Goal: Communication & Community: Answer question/provide support

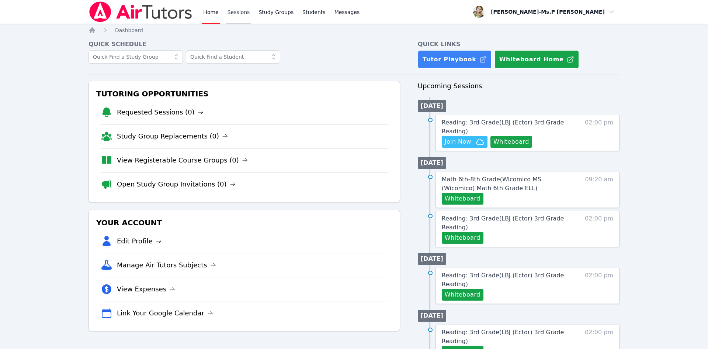
click at [238, 14] on link "Sessions" at bounding box center [238, 12] width 25 height 24
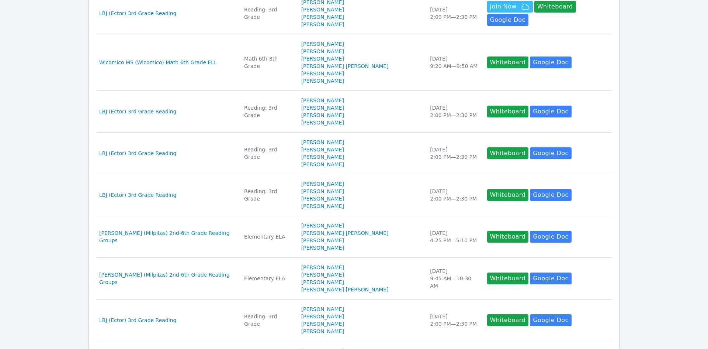
scroll to position [342, 0]
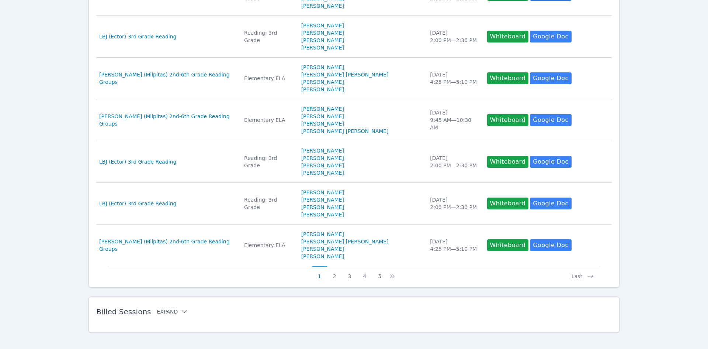
click at [181, 308] on icon at bounding box center [184, 311] width 7 height 7
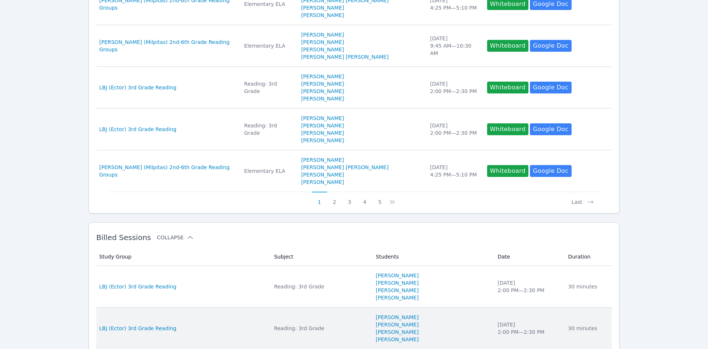
scroll to position [441, 0]
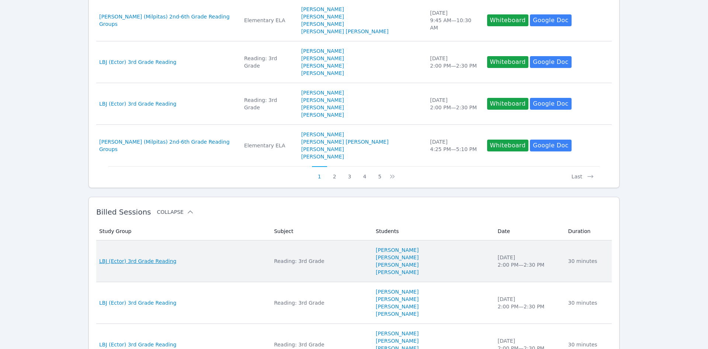
click at [141, 257] on span "LBJ (Ector) 3rd Grade Reading" at bounding box center [137, 260] width 77 height 7
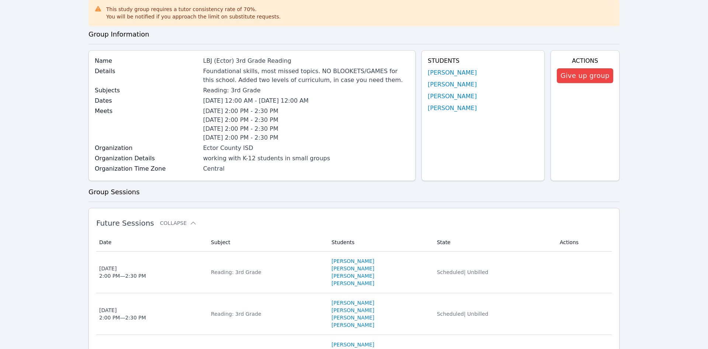
scroll to position [52, 0]
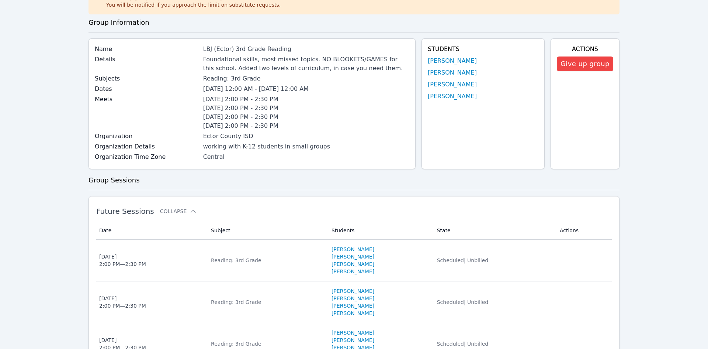
click at [443, 84] on link "[PERSON_NAME]" at bounding box center [452, 84] width 49 height 9
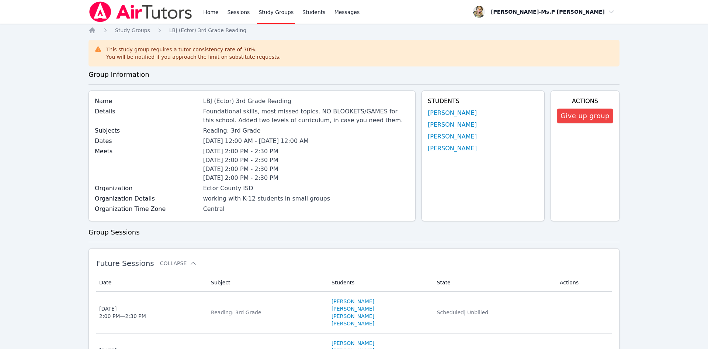
click at [446, 147] on link "[PERSON_NAME]" at bounding box center [452, 148] width 49 height 9
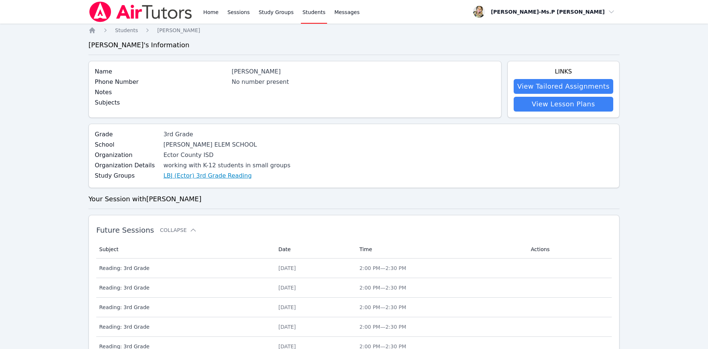
click at [194, 176] on link "LBJ (Ector) 3rd Grade Reading" at bounding box center [207, 175] width 88 height 9
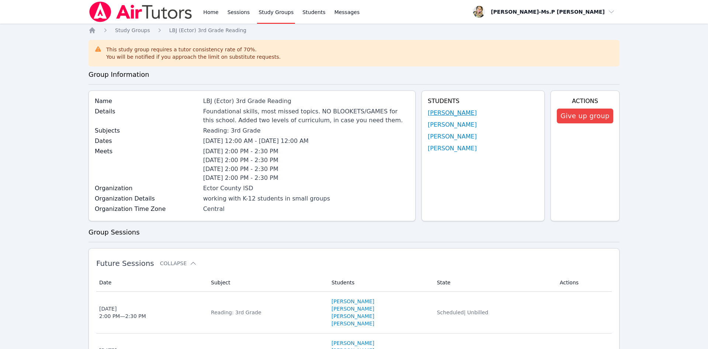
click at [443, 111] on link "[PERSON_NAME]" at bounding box center [452, 112] width 49 height 9
click at [467, 150] on link "[PERSON_NAME]" at bounding box center [452, 148] width 49 height 9
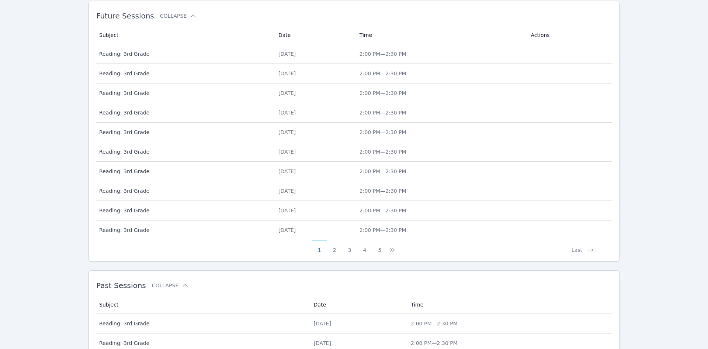
scroll to position [269, 0]
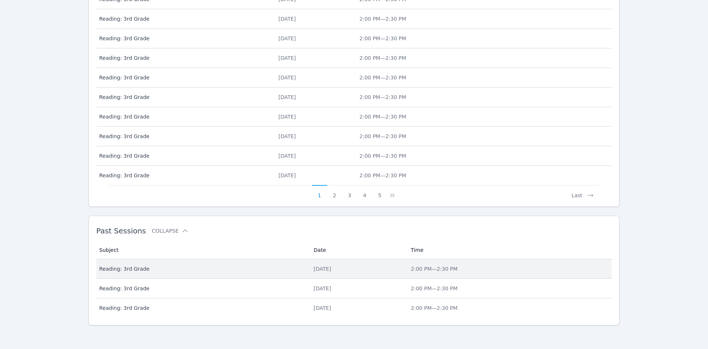
click at [402, 270] on div "[DATE]" at bounding box center [358, 268] width 88 height 7
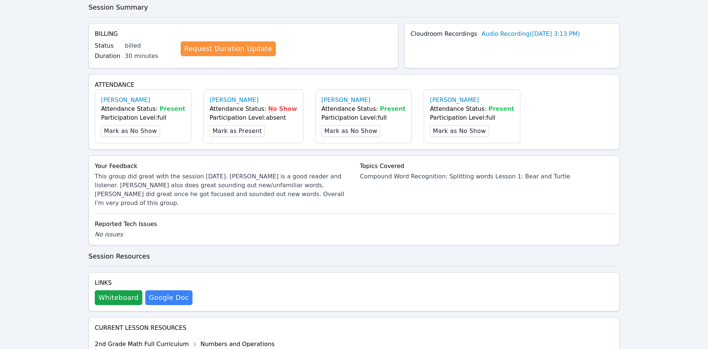
scroll to position [180, 0]
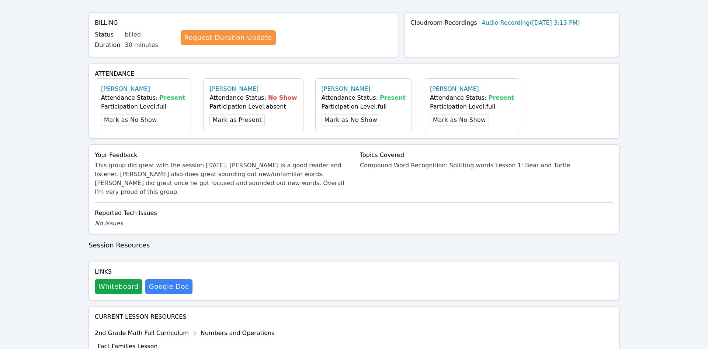
click at [117, 285] on div "Links Whiteboard Hidden Google Doc" at bounding box center [354, 280] width 531 height 39
click at [117, 283] on button "Whiteboard" at bounding box center [119, 286] width 48 height 15
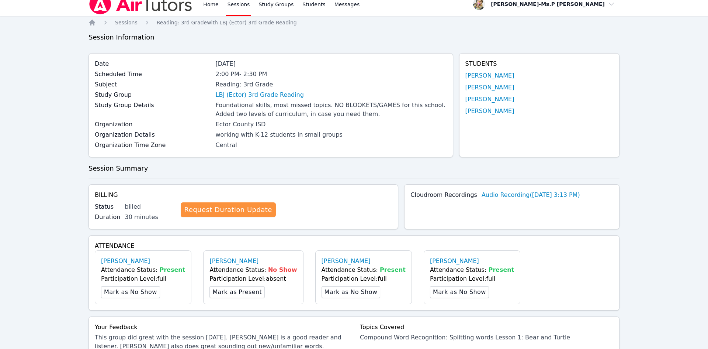
scroll to position [0, 0]
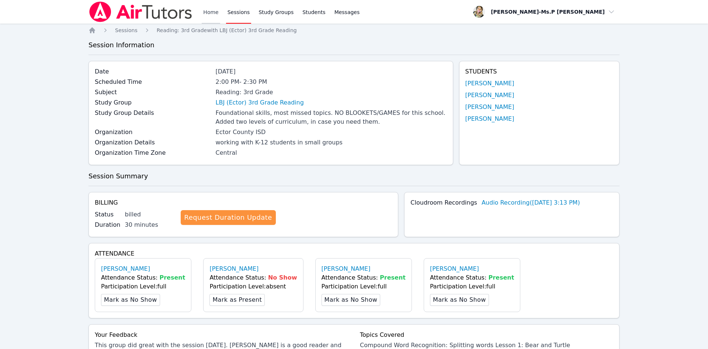
click at [209, 7] on link "Home" at bounding box center [211, 12] width 18 height 24
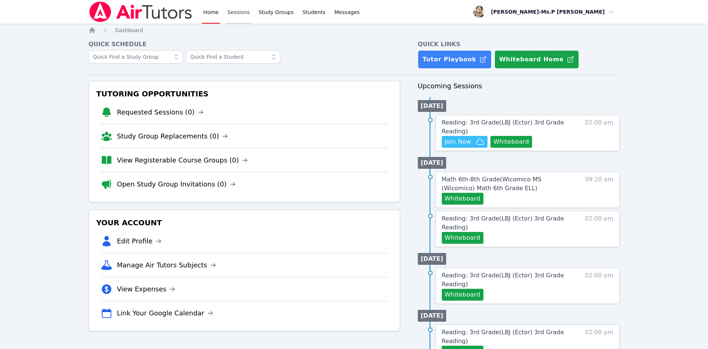
click at [235, 10] on link "Sessions" at bounding box center [238, 12] width 25 height 24
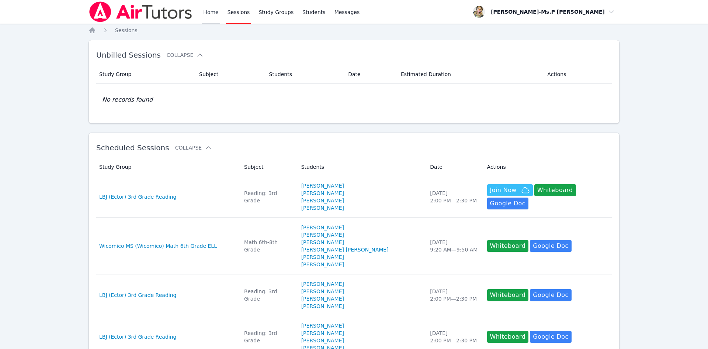
click at [211, 12] on link "Home" at bounding box center [211, 12] width 18 height 24
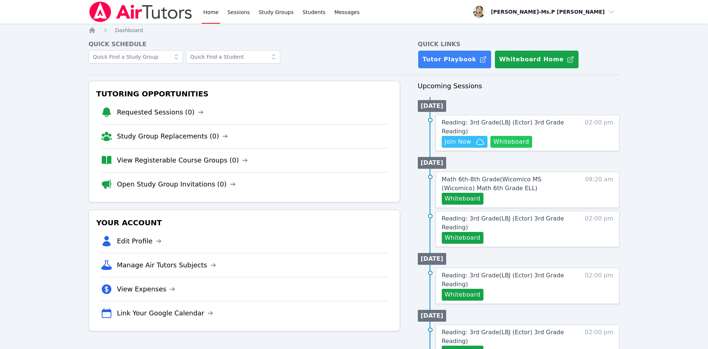
click at [509, 143] on button "Whiteboard" at bounding box center [512, 142] width 42 height 12
click at [471, 140] on span "Join Now" at bounding box center [465, 141] width 40 height 9
click at [468, 146] on button "Join Now" at bounding box center [465, 142] width 46 height 12
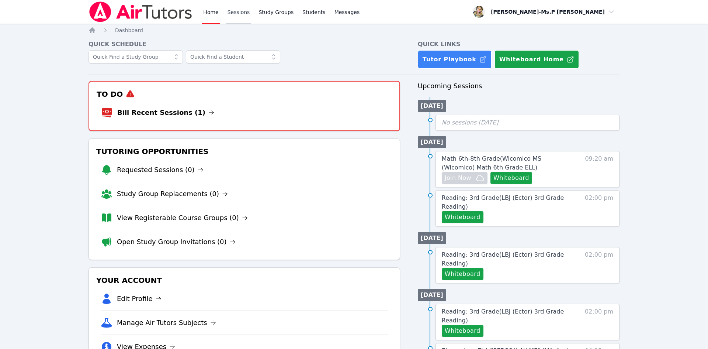
click at [239, 14] on link "Sessions" at bounding box center [238, 12] width 25 height 24
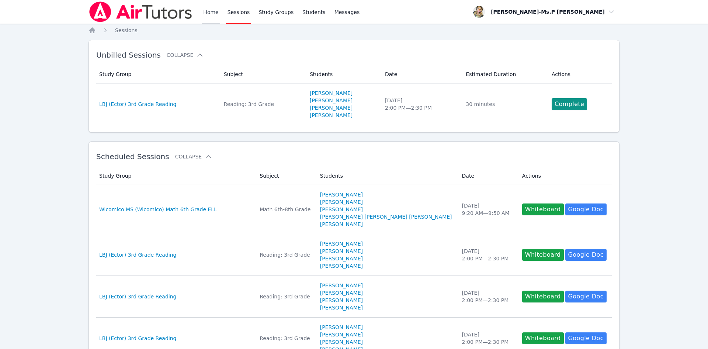
click at [210, 11] on link "Home" at bounding box center [211, 12] width 18 height 24
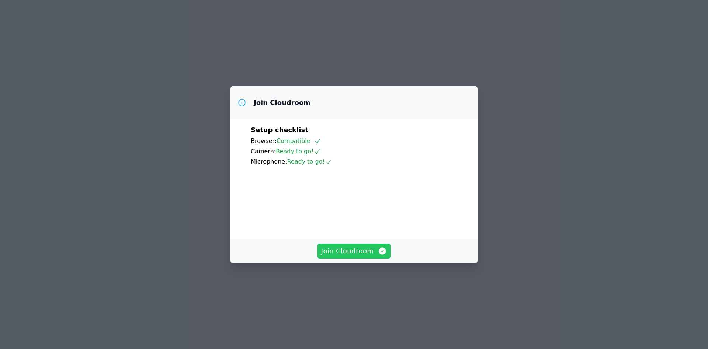
click at [347, 256] on span "Join Cloudroom" at bounding box center [354, 251] width 66 height 10
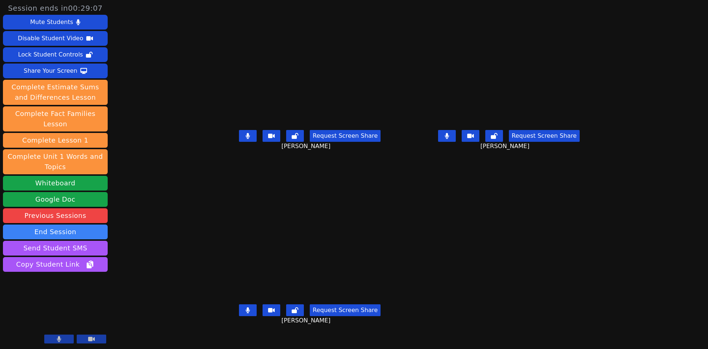
click at [246, 313] on icon at bounding box center [248, 310] width 4 height 6
click at [246, 139] on icon at bounding box center [248, 136] width 4 height 6
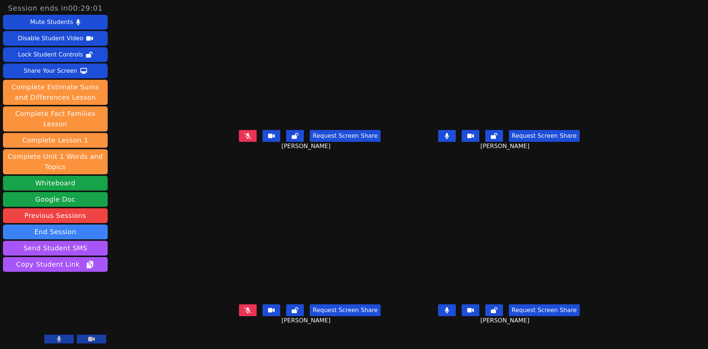
click at [456, 316] on button at bounding box center [447, 310] width 18 height 12
click at [79, 24] on button "Mute Students" at bounding box center [55, 22] width 105 height 15
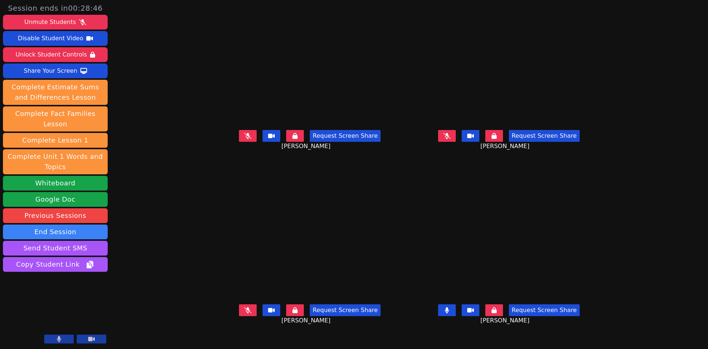
click at [286, 316] on button at bounding box center [295, 310] width 18 height 12
click at [292, 139] on icon at bounding box center [294, 136] width 5 height 6
click at [497, 139] on icon at bounding box center [494, 136] width 5 height 6
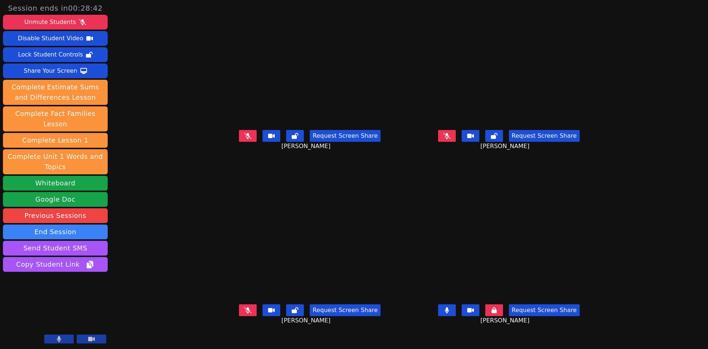
click at [456, 316] on button at bounding box center [447, 310] width 18 height 12
click at [503, 316] on button at bounding box center [494, 310] width 18 height 12
click at [239, 316] on button at bounding box center [248, 310] width 18 height 12
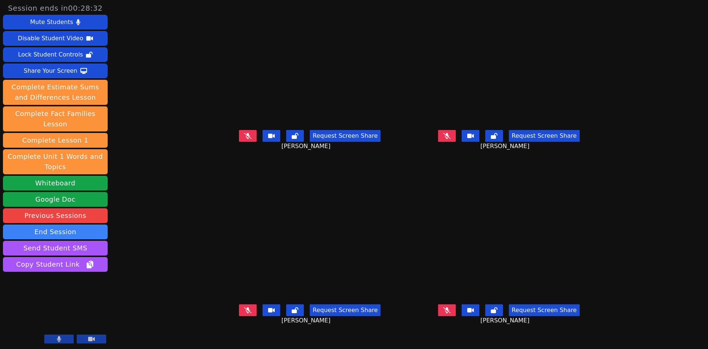
click at [239, 316] on button at bounding box center [248, 310] width 18 height 12
click at [244, 313] on icon at bounding box center [247, 310] width 7 height 6
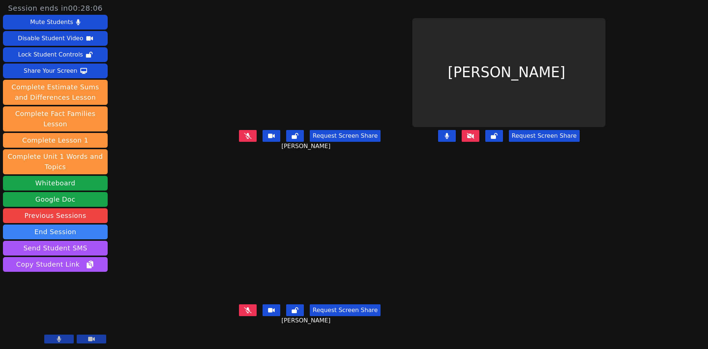
click at [479, 142] on button at bounding box center [471, 136] width 18 height 12
click at [456, 142] on button at bounding box center [447, 136] width 18 height 12
click at [244, 313] on icon at bounding box center [247, 310] width 7 height 6
click at [239, 316] on button at bounding box center [248, 310] width 18 height 12
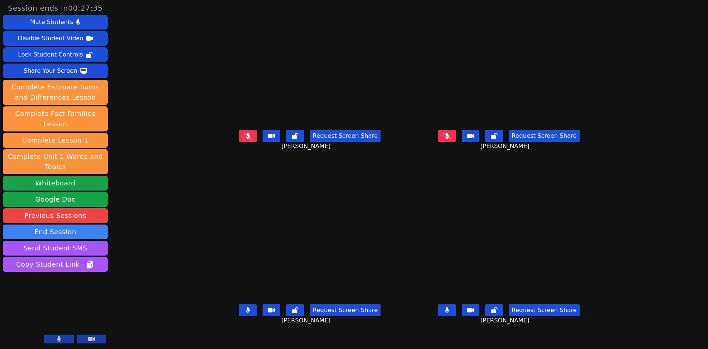
click at [456, 316] on button at bounding box center [447, 310] width 18 height 12
click at [239, 316] on button at bounding box center [248, 310] width 18 height 12
click at [451, 313] on icon at bounding box center [446, 310] width 7 height 6
click at [449, 313] on icon at bounding box center [447, 310] width 4 height 6
click at [451, 139] on icon at bounding box center [446, 136] width 7 height 6
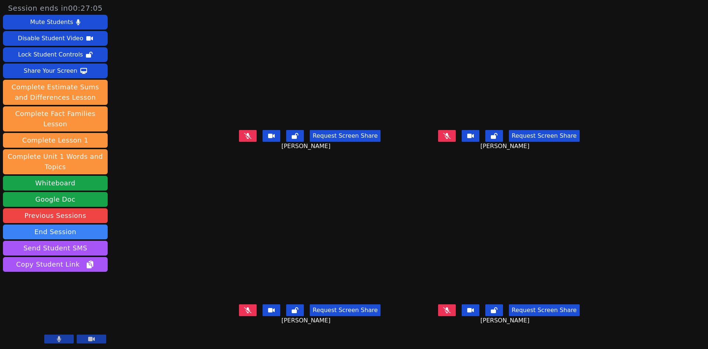
click at [456, 142] on button at bounding box center [447, 136] width 18 height 12
click at [451, 139] on icon at bounding box center [446, 136] width 7 height 6
click at [451, 138] on icon at bounding box center [446, 135] width 7 height 6
click at [456, 142] on button at bounding box center [447, 136] width 18 height 12
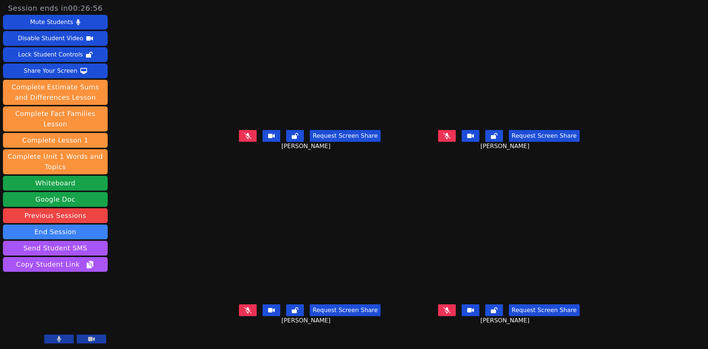
click at [244, 313] on icon at bounding box center [247, 310] width 7 height 6
click at [239, 316] on button at bounding box center [248, 310] width 18 height 12
click at [456, 316] on button at bounding box center [447, 310] width 18 height 12
click at [244, 313] on icon at bounding box center [247, 310] width 7 height 6
click at [449, 139] on icon at bounding box center [447, 136] width 4 height 6
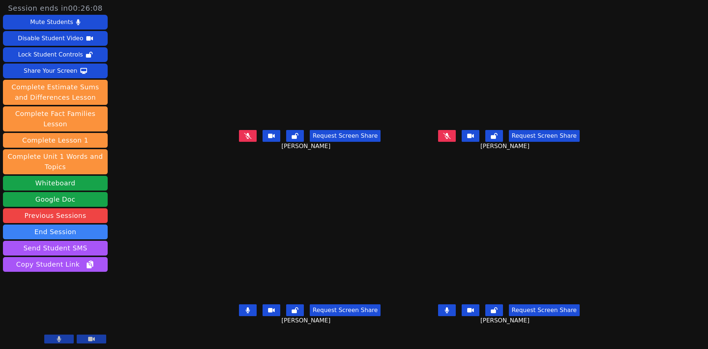
click at [239, 316] on button at bounding box center [248, 310] width 18 height 12
click at [456, 316] on button at bounding box center [447, 310] width 18 height 12
click at [239, 142] on button at bounding box center [248, 136] width 18 height 12
click at [246, 139] on icon at bounding box center [248, 136] width 4 height 6
click at [456, 316] on button at bounding box center [447, 310] width 18 height 12
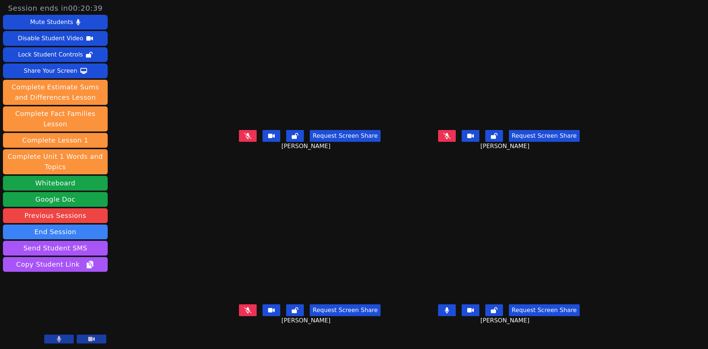
click at [451, 138] on icon at bounding box center [446, 135] width 7 height 6
click at [449, 313] on icon at bounding box center [447, 310] width 4 height 6
click at [456, 316] on button at bounding box center [447, 310] width 18 height 12
click at [478, 330] on div "Request Screen Share ABRAHAM DUARTE" at bounding box center [508, 316] width 193 height 30
click at [456, 316] on button at bounding box center [447, 310] width 18 height 12
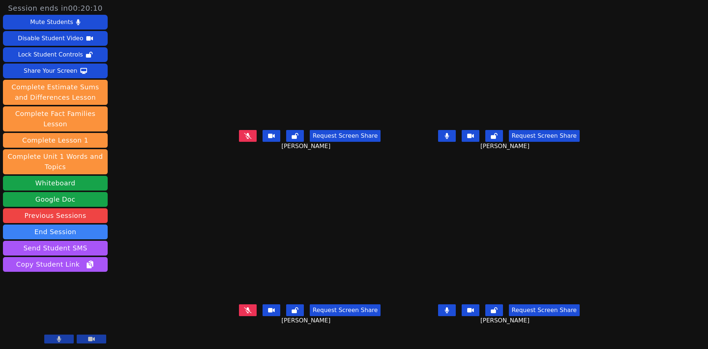
click at [474, 323] on div "Request Screen Share ABRAHAM DUARTE" at bounding box center [508, 316] width 193 height 30
click at [456, 316] on button at bounding box center [447, 310] width 18 height 12
click at [61, 27] on div "Mute Students" at bounding box center [51, 22] width 43 height 12
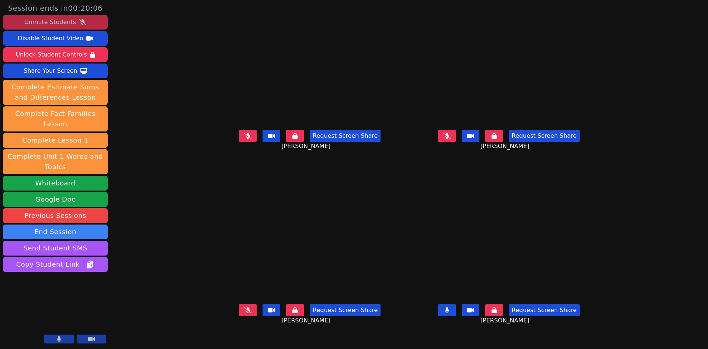
click at [456, 142] on button at bounding box center [447, 136] width 18 height 12
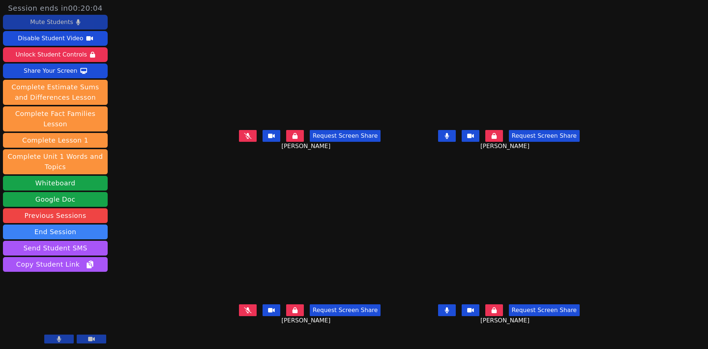
click at [456, 316] on button at bounding box center [447, 310] width 18 height 12
click at [503, 316] on button at bounding box center [494, 310] width 18 height 12
click at [503, 142] on button at bounding box center [494, 136] width 18 height 12
click at [286, 316] on button at bounding box center [295, 310] width 18 height 12
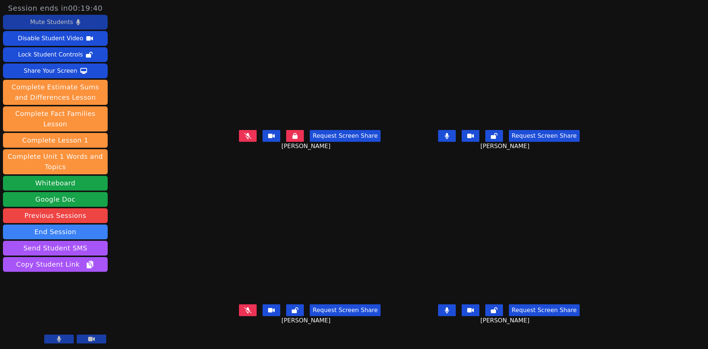
click at [292, 139] on icon at bounding box center [294, 136] width 5 height 6
click at [449, 139] on icon at bounding box center [447, 136] width 4 height 6
click at [456, 316] on button at bounding box center [447, 310] width 18 height 12
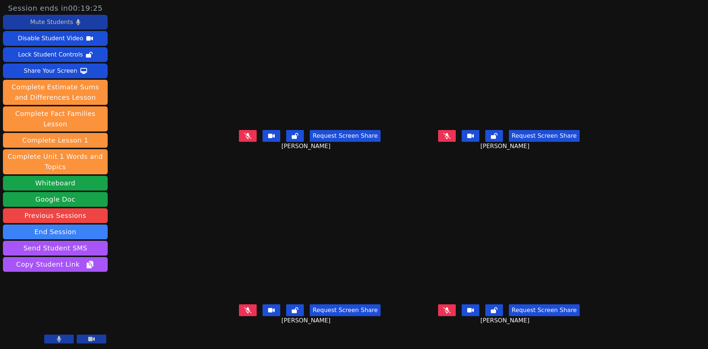
click at [239, 316] on button at bounding box center [248, 310] width 18 height 12
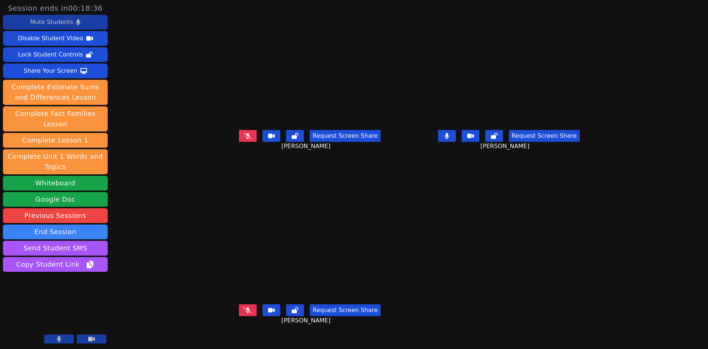
click at [456, 142] on button at bounding box center [447, 136] width 18 height 12
click at [244, 139] on icon at bounding box center [247, 136] width 7 height 6
click at [456, 142] on button at bounding box center [447, 136] width 18 height 12
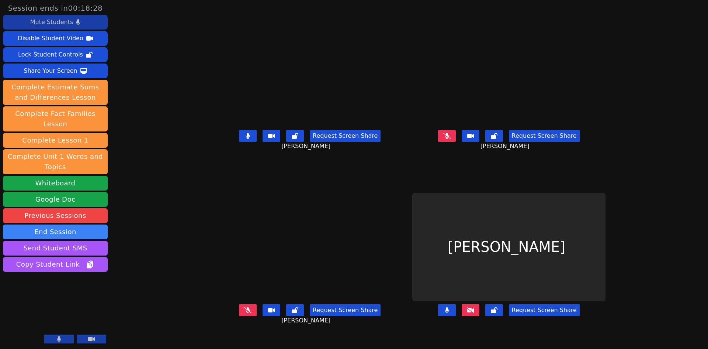
click at [239, 142] on button at bounding box center [248, 136] width 18 height 12
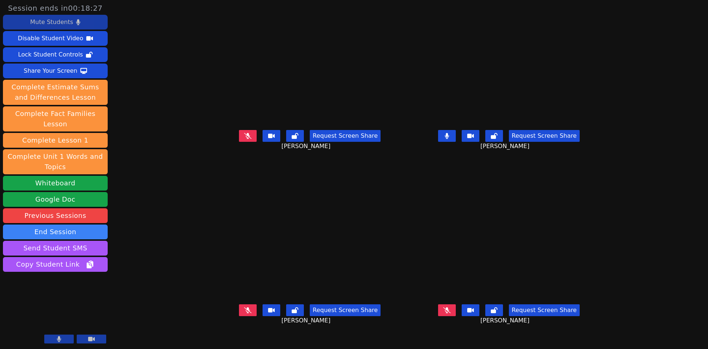
click at [456, 142] on button at bounding box center [447, 136] width 18 height 12
click at [451, 313] on icon at bounding box center [446, 310] width 7 height 6
click at [449, 313] on icon at bounding box center [447, 310] width 4 height 6
click at [456, 316] on button at bounding box center [447, 310] width 18 height 12
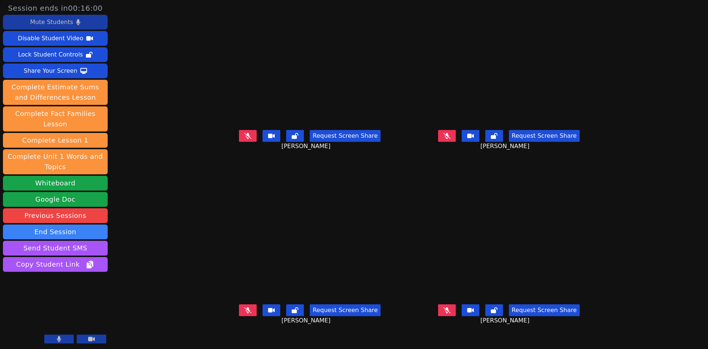
click at [451, 139] on icon at bounding box center [446, 136] width 7 height 6
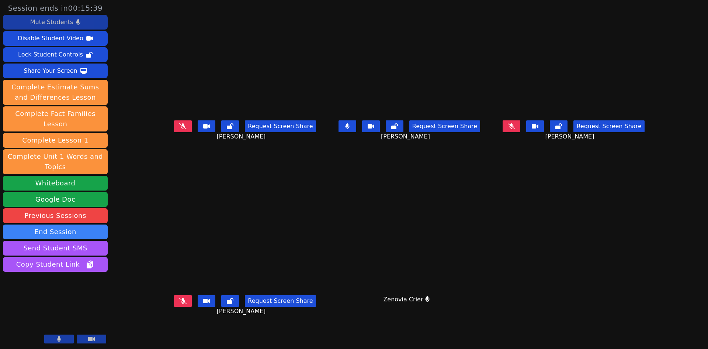
click at [350, 129] on icon at bounding box center [347, 126] width 4 height 6
click at [349, 129] on icon at bounding box center [347, 126] width 7 height 6
click at [179, 304] on icon at bounding box center [182, 301] width 7 height 6
click at [181, 304] on icon at bounding box center [183, 301] width 4 height 6
click at [350, 129] on icon at bounding box center [347, 126] width 4 height 6
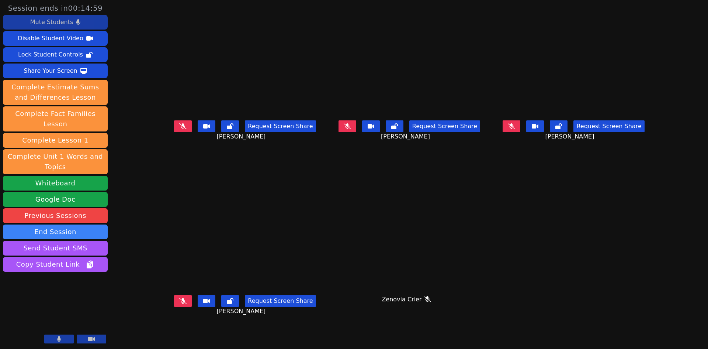
click at [351, 129] on icon at bounding box center [347, 126] width 7 height 6
click at [350, 129] on icon at bounding box center [347, 126] width 4 height 6
click at [342, 129] on div "Oscar Avila Request Screen Share Oscar Avila" at bounding box center [409, 87] width 160 height 174
click at [350, 129] on icon at bounding box center [347, 126] width 7 height 6
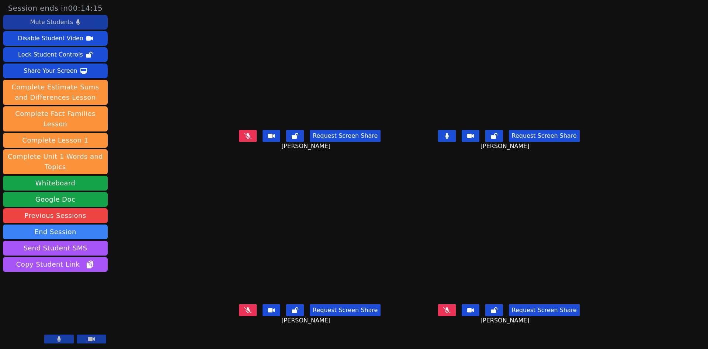
click at [449, 139] on icon at bounding box center [447, 136] width 4 height 6
click at [451, 313] on icon at bounding box center [446, 310] width 7 height 6
click at [449, 313] on icon at bounding box center [447, 310] width 4 height 6
click at [451, 139] on icon at bounding box center [446, 136] width 7 height 6
click at [456, 316] on button at bounding box center [447, 310] width 18 height 12
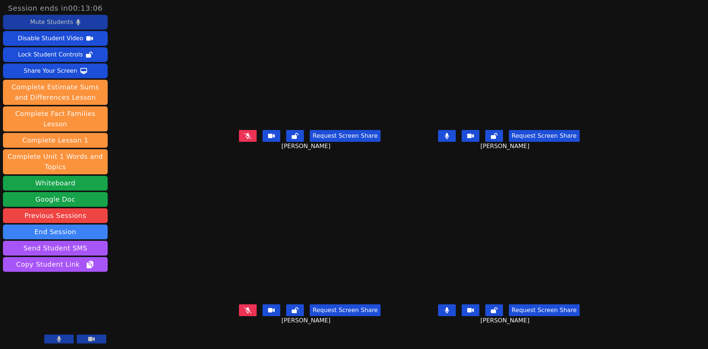
click at [449, 313] on icon at bounding box center [447, 310] width 4 height 6
click at [494, 142] on div "Request Screen Share" at bounding box center [509, 136] width 142 height 12
click at [456, 142] on button at bounding box center [447, 136] width 18 height 12
click at [239, 316] on button at bounding box center [248, 310] width 18 height 12
click at [246, 313] on icon at bounding box center [248, 310] width 4 height 6
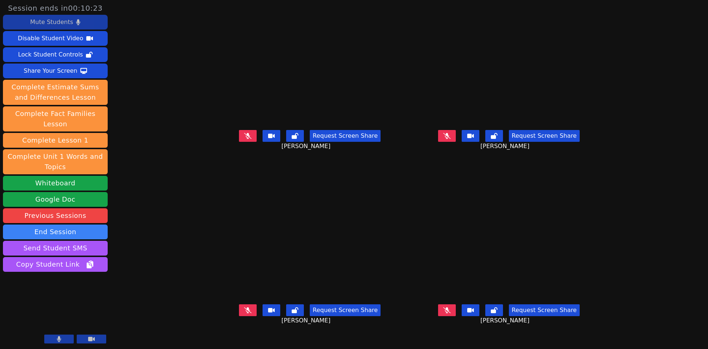
click at [474, 147] on div "Request Screen Share Oscar Avila" at bounding box center [508, 142] width 193 height 30
click at [451, 139] on icon at bounding box center [446, 136] width 7 height 6
click at [449, 139] on icon at bounding box center [447, 136] width 4 height 6
click at [456, 316] on button at bounding box center [447, 310] width 18 height 12
click at [449, 313] on icon at bounding box center [447, 310] width 4 height 6
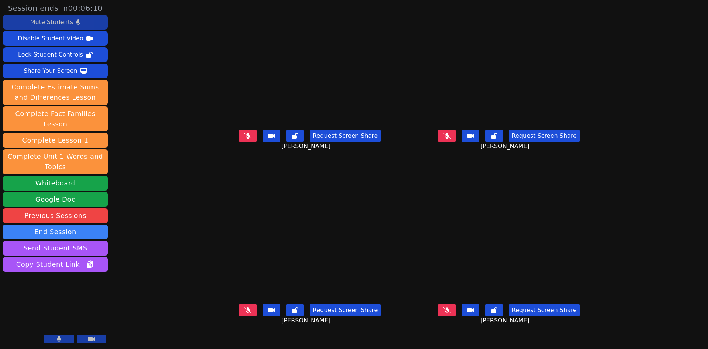
click at [239, 142] on button at bounding box center [248, 136] width 18 height 12
drag, startPoint x: 219, startPoint y: 325, endPoint x: 229, endPoint y: 281, distance: 45.1
click at [244, 313] on icon at bounding box center [247, 310] width 7 height 6
click at [239, 142] on button at bounding box center [248, 136] width 18 height 12
click at [239, 316] on button at bounding box center [248, 310] width 18 height 12
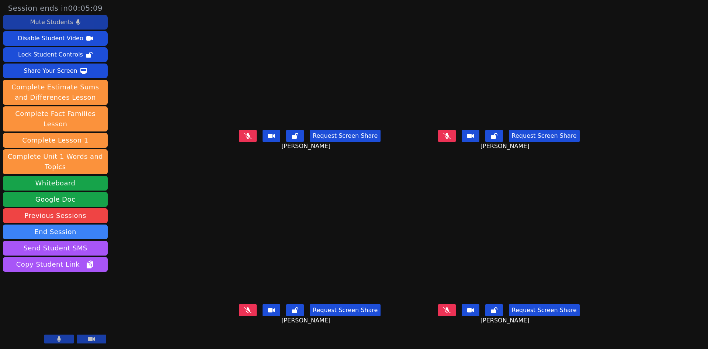
click at [456, 142] on button at bounding box center [447, 136] width 18 height 12
click at [244, 139] on icon at bounding box center [247, 136] width 7 height 6
click at [456, 142] on button at bounding box center [447, 136] width 18 height 12
click at [246, 139] on icon at bounding box center [248, 136] width 4 height 6
click at [451, 313] on icon at bounding box center [446, 310] width 7 height 6
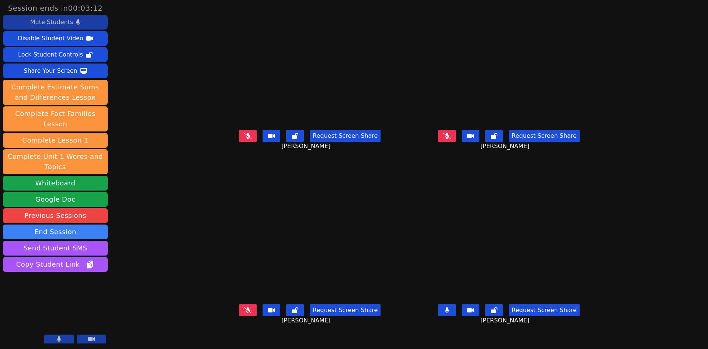
click at [449, 313] on icon at bounding box center [447, 310] width 4 height 6
click at [239, 316] on button at bounding box center [248, 310] width 18 height 12
drag, startPoint x: 213, startPoint y: 149, endPoint x: 250, endPoint y: 297, distance: 152.8
click at [239, 142] on button at bounding box center [248, 136] width 18 height 12
click at [246, 313] on icon at bounding box center [248, 310] width 4 height 6
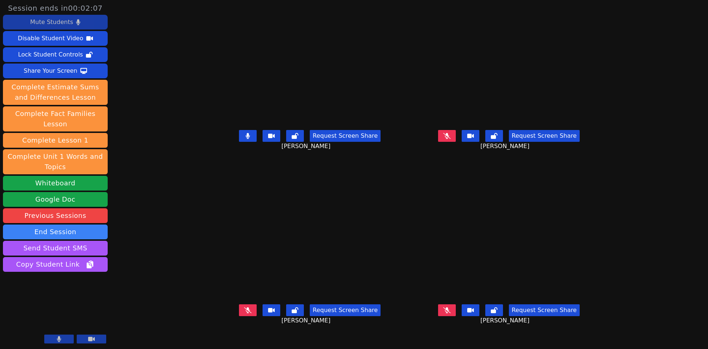
click at [456, 142] on button at bounding box center [447, 136] width 18 height 12
click at [456, 316] on button at bounding box center [447, 310] width 18 height 12
click at [239, 142] on button at bounding box center [248, 136] width 18 height 12
click at [456, 316] on button at bounding box center [447, 310] width 18 height 12
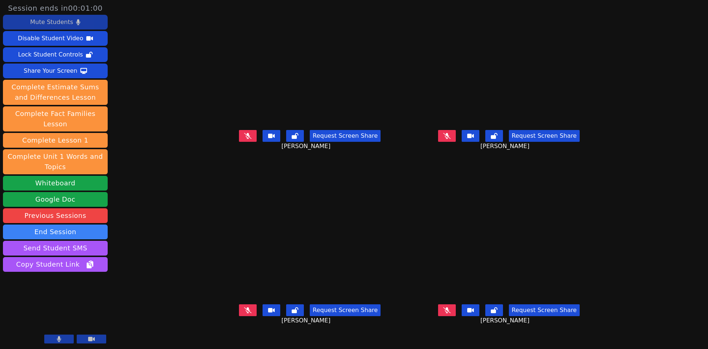
click at [456, 142] on button at bounding box center [447, 136] width 18 height 12
click at [244, 138] on icon at bounding box center [247, 135] width 7 height 6
click at [239, 316] on button at bounding box center [248, 310] width 18 height 12
click at [451, 139] on icon at bounding box center [446, 136] width 7 height 6
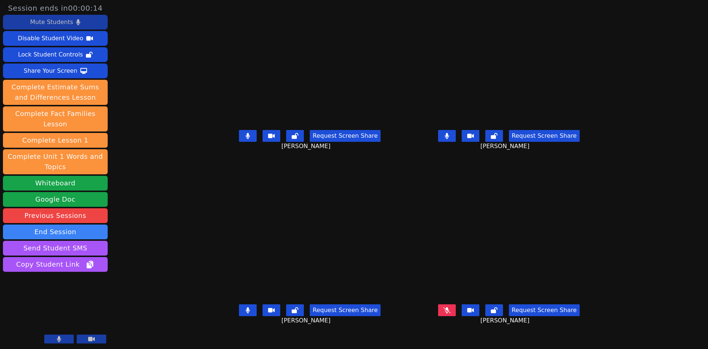
click at [451, 313] on icon at bounding box center [446, 310] width 7 height 6
